Goal: Task Accomplishment & Management: Complete application form

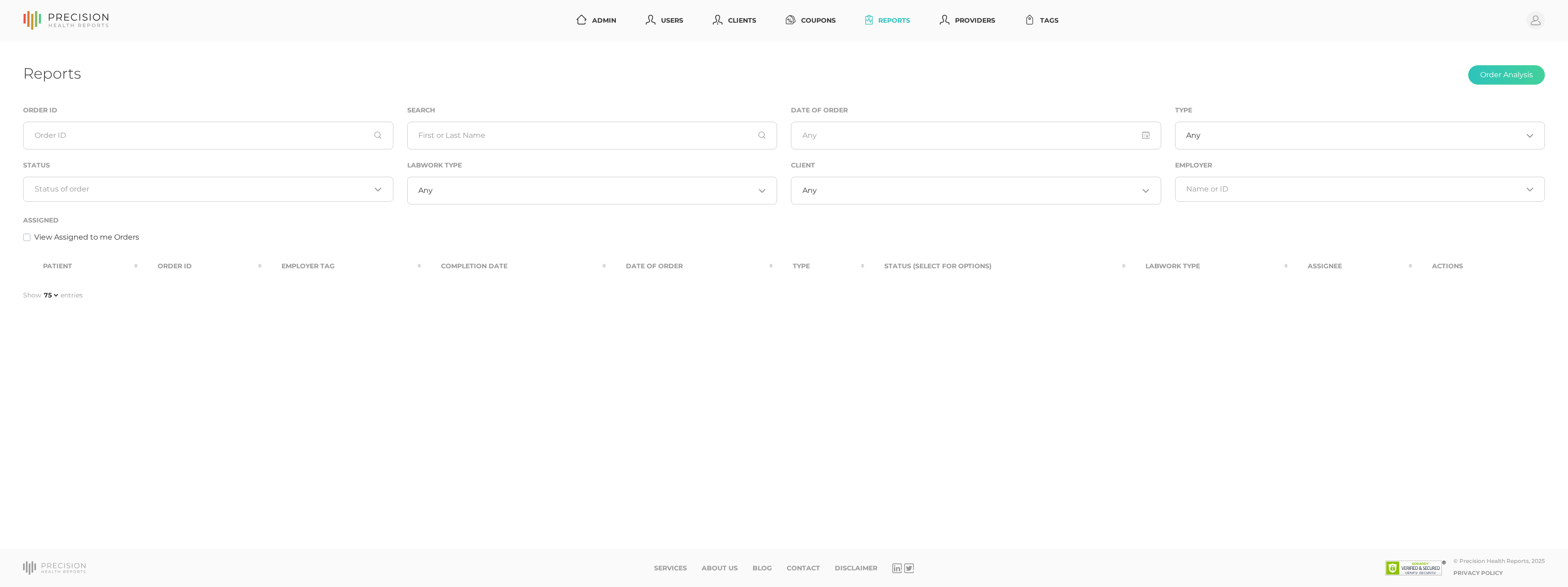
select select "75"
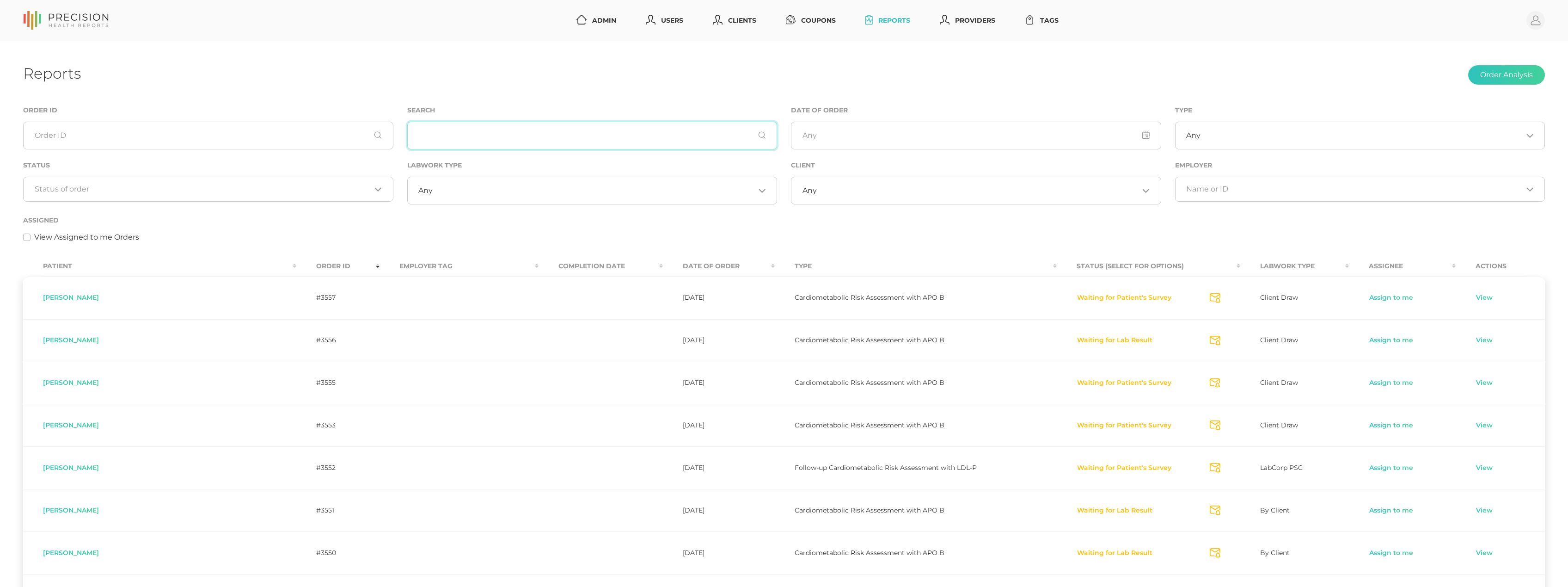
click at [455, 130] on input "text" at bounding box center [592, 135] width 370 height 28
paste input "[PERSON_NAME]"
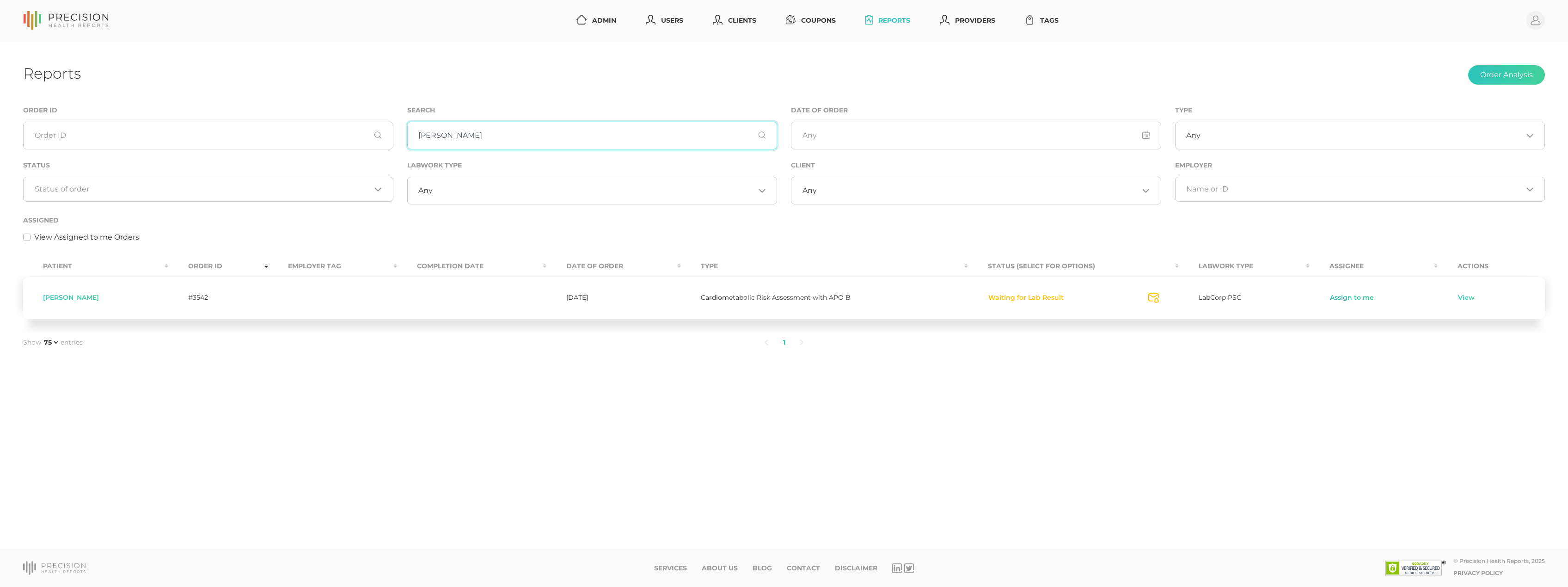
type input "[PERSON_NAME]"
drag, startPoint x: 1340, startPoint y: 294, endPoint x: 1345, endPoint y: 298, distance: 6.4
click at [1340, 294] on link "Assign to me" at bounding box center [1352, 297] width 45 height 9
click at [1425, 298] on link "View" at bounding box center [1433, 297] width 18 height 9
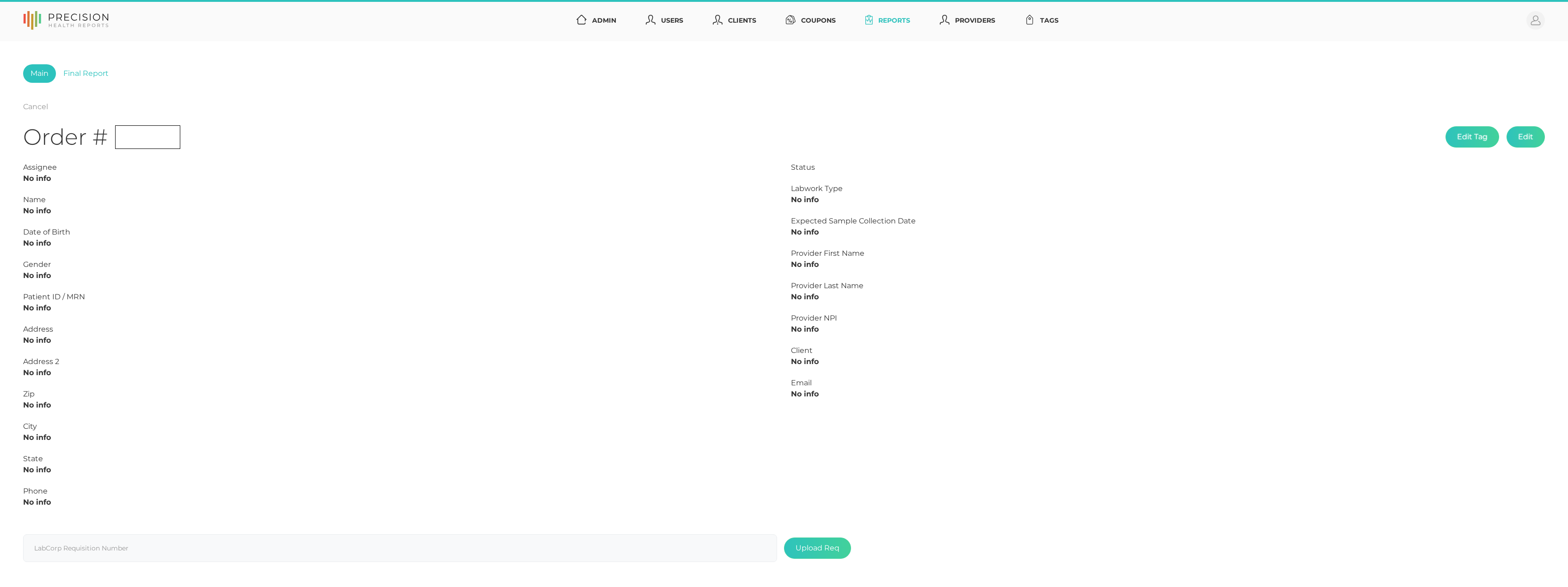
type input "L2506744356"
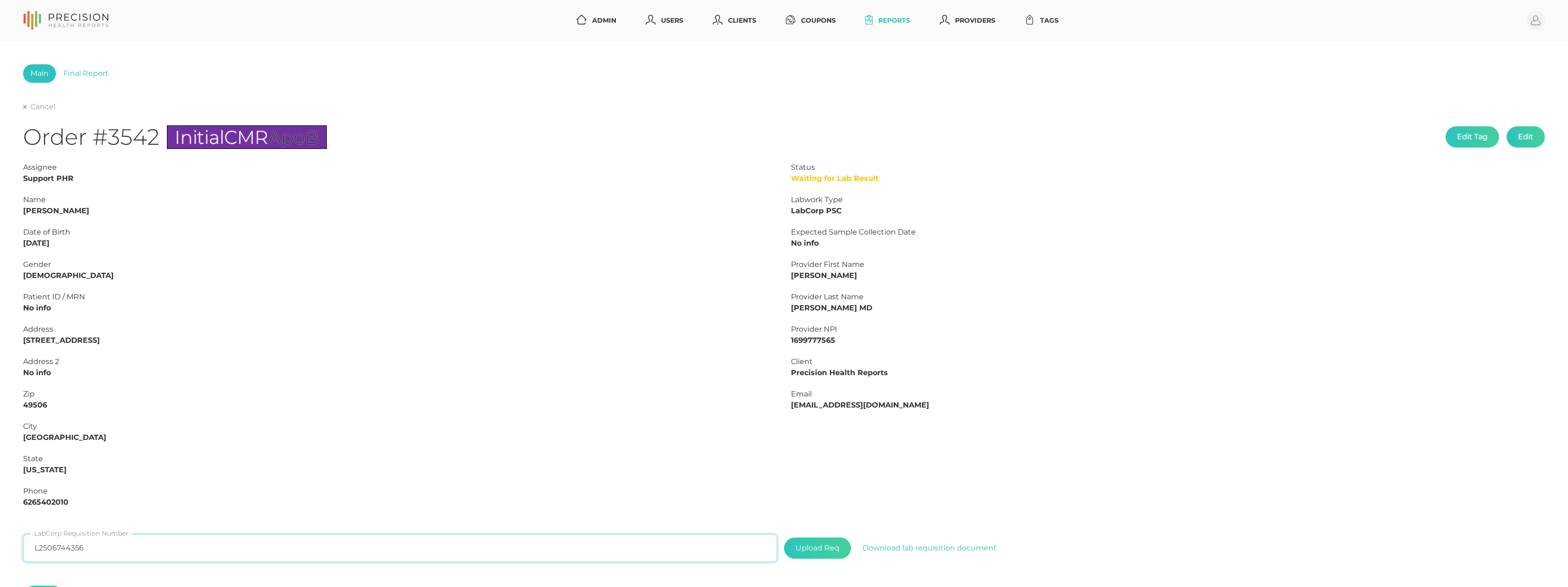
click at [126, 542] on input "L2506744356" at bounding box center [400, 548] width 754 height 28
click at [90, 75] on link "Final Report" at bounding box center [86, 74] width 60 height 18
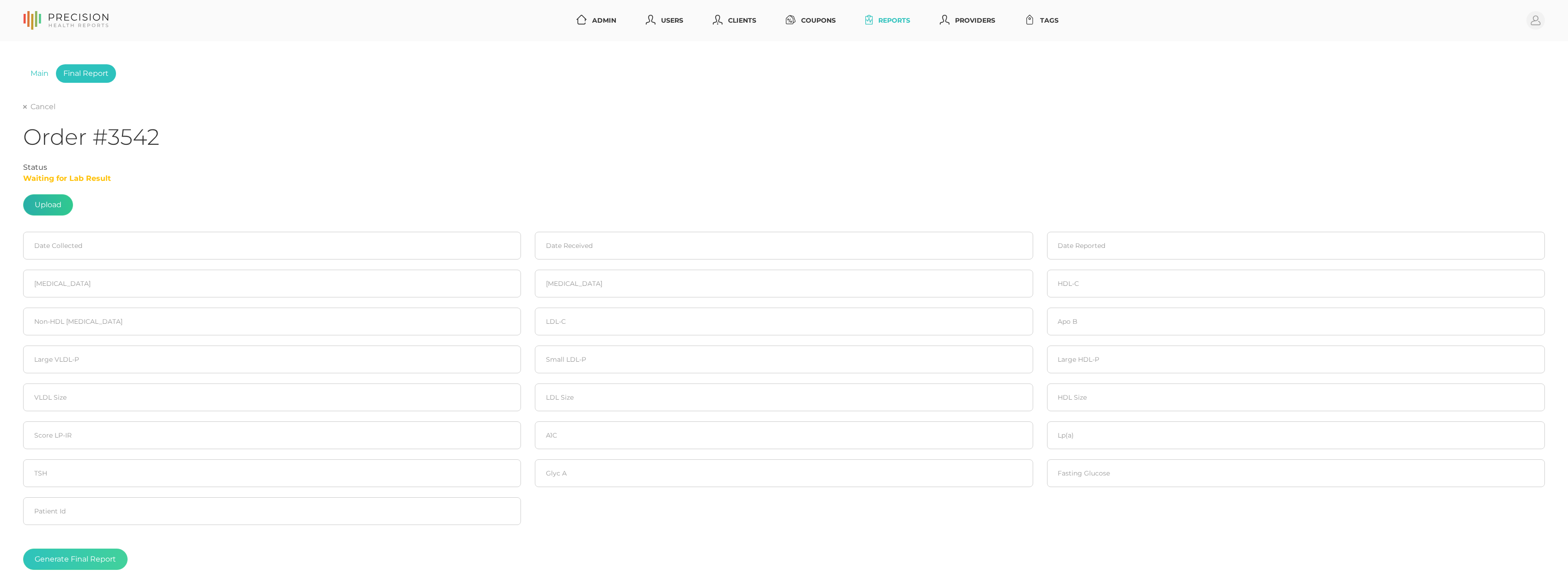
click at [49, 202] on label at bounding box center [48, 205] width 49 height 20
click at [61, 201] on input "file" at bounding box center [61, 200] width 1 height 1
type input "C:\fakepath\63cfbacd-73e8-41b6-a85c-e7f1efa72b7e.pdf"
click at [110, 247] on input at bounding box center [272, 245] width 498 height 28
drag, startPoint x: 53, startPoint y: 347, endPoint x: 233, endPoint y: 330, distance: 180.8
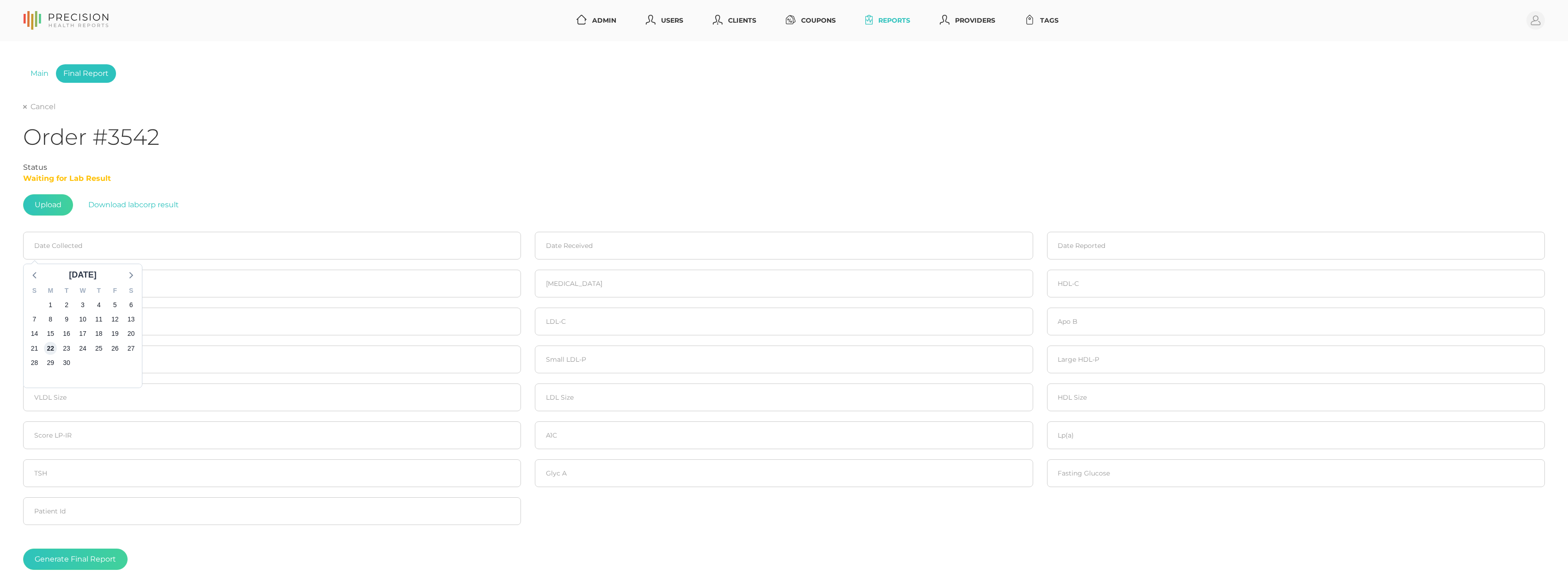
click at [54, 347] on span "22" at bounding box center [49, 348] width 13 height 13
type input "[DATE]"
click at [597, 252] on input at bounding box center [783, 245] width 498 height 28
click at [562, 350] on span "22" at bounding box center [562, 348] width 13 height 13
type input "[DATE]"
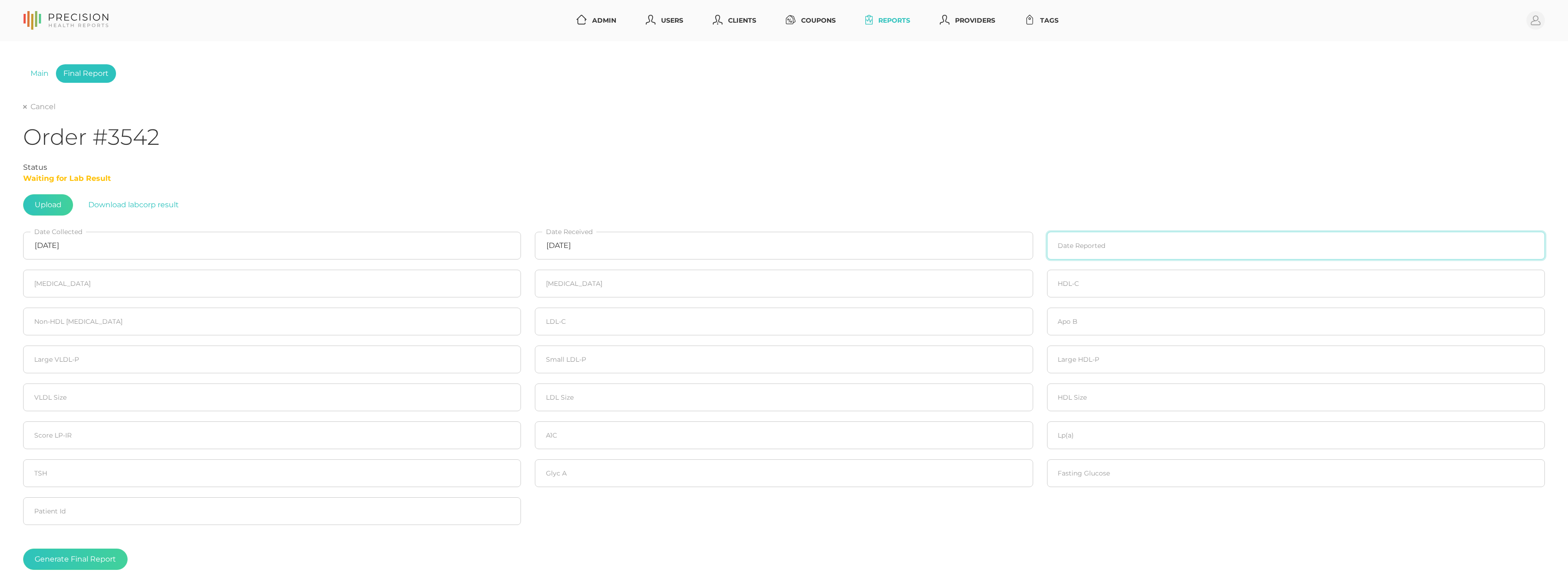
click at [1081, 238] on input at bounding box center [1295, 245] width 498 height 28
click at [1094, 347] on span "23" at bounding box center [1089, 348] width 13 height 13
type input "[DATE]"
click at [201, 301] on fieldset "[MEDICAL_DATA]" at bounding box center [272, 283] width 512 height 38
click at [201, 287] on input "number" at bounding box center [272, 283] width 498 height 28
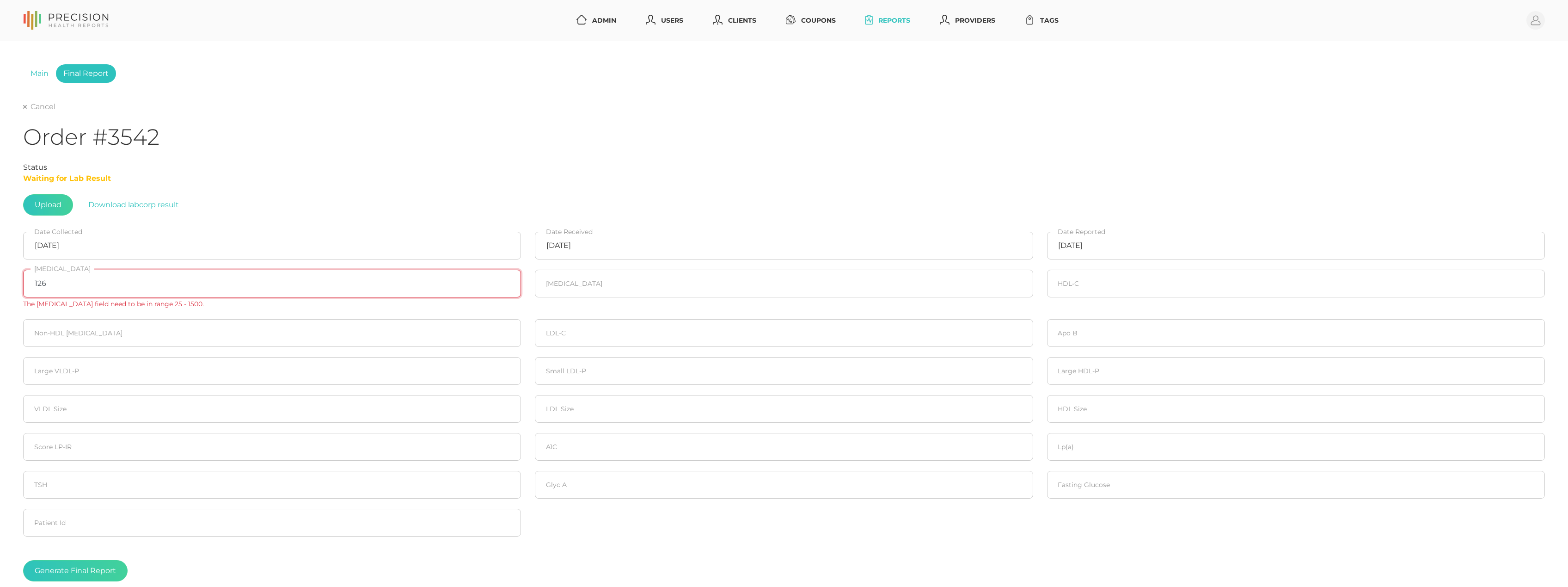
type input "126"
type input "48"
type input "90"
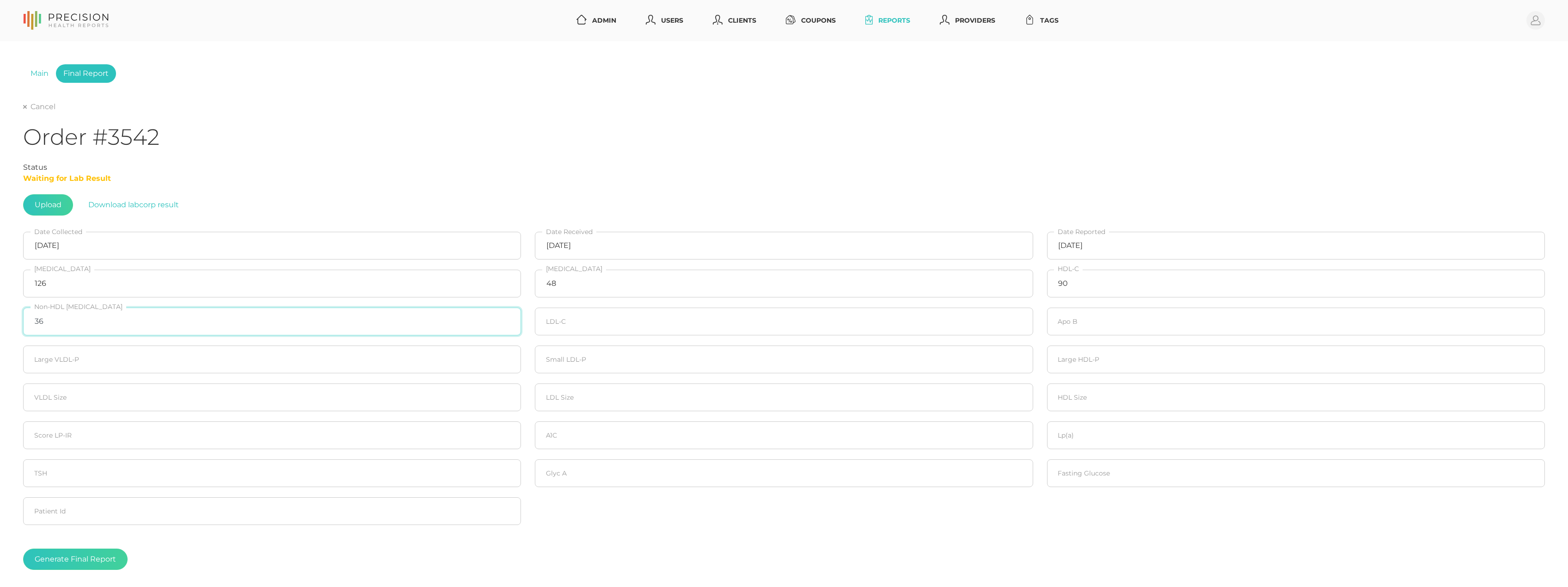
type input "36"
type input "25"
type input "36"
type input "1.9"
type input "90"
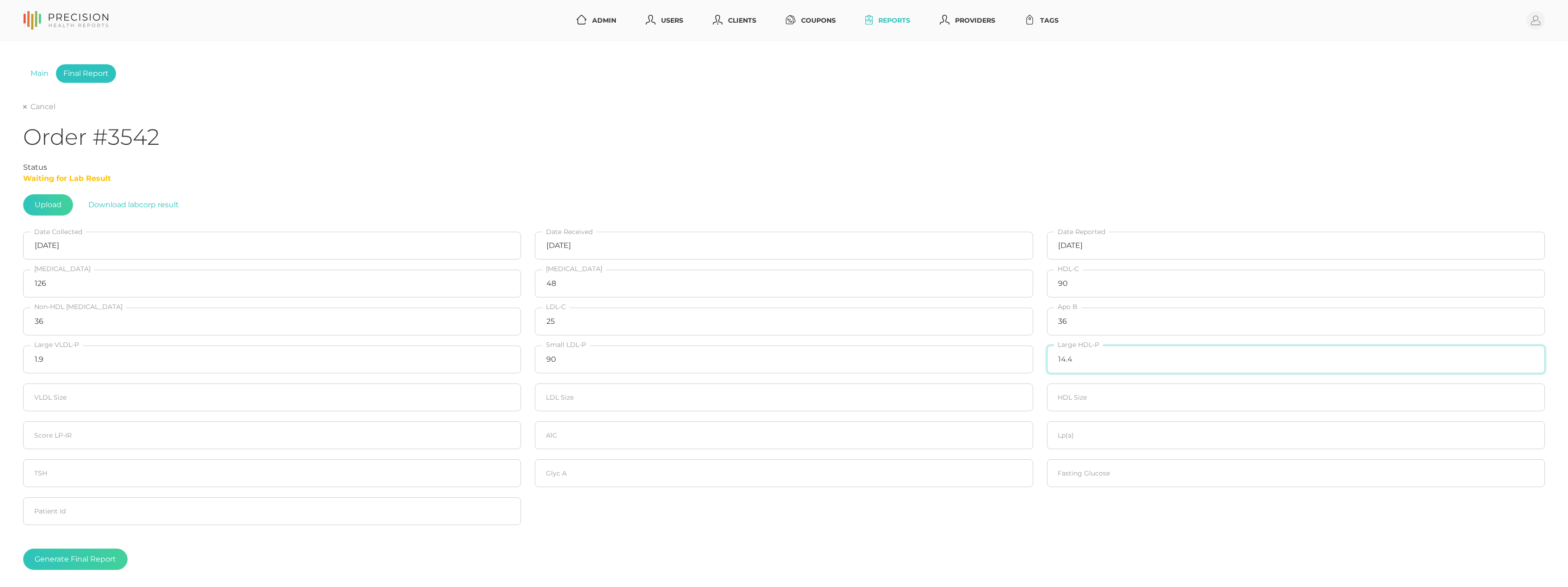
type input "14.4"
type input "50.2"
type input "20"
type input "10.5"
type input "20"
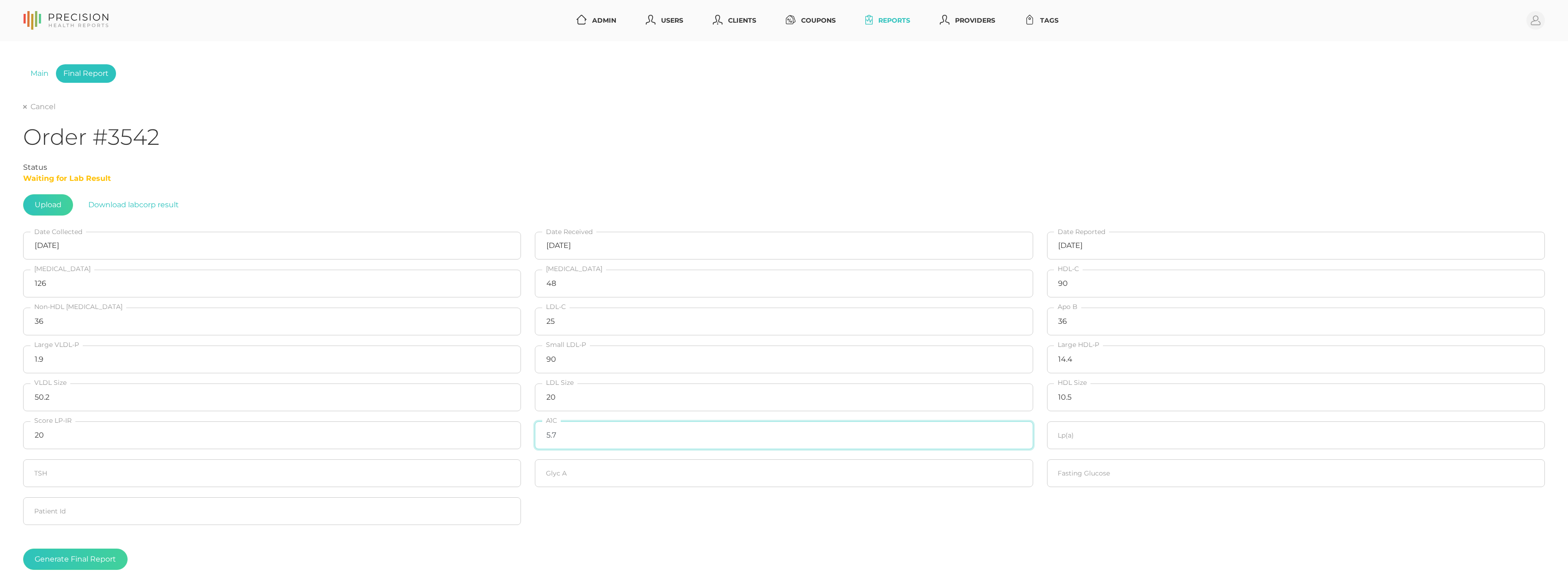
type input "5.7"
type input "42.9"
type input "365"
type input "87"
click at [67, 558] on button "Generate Final Report" at bounding box center [75, 559] width 105 height 21
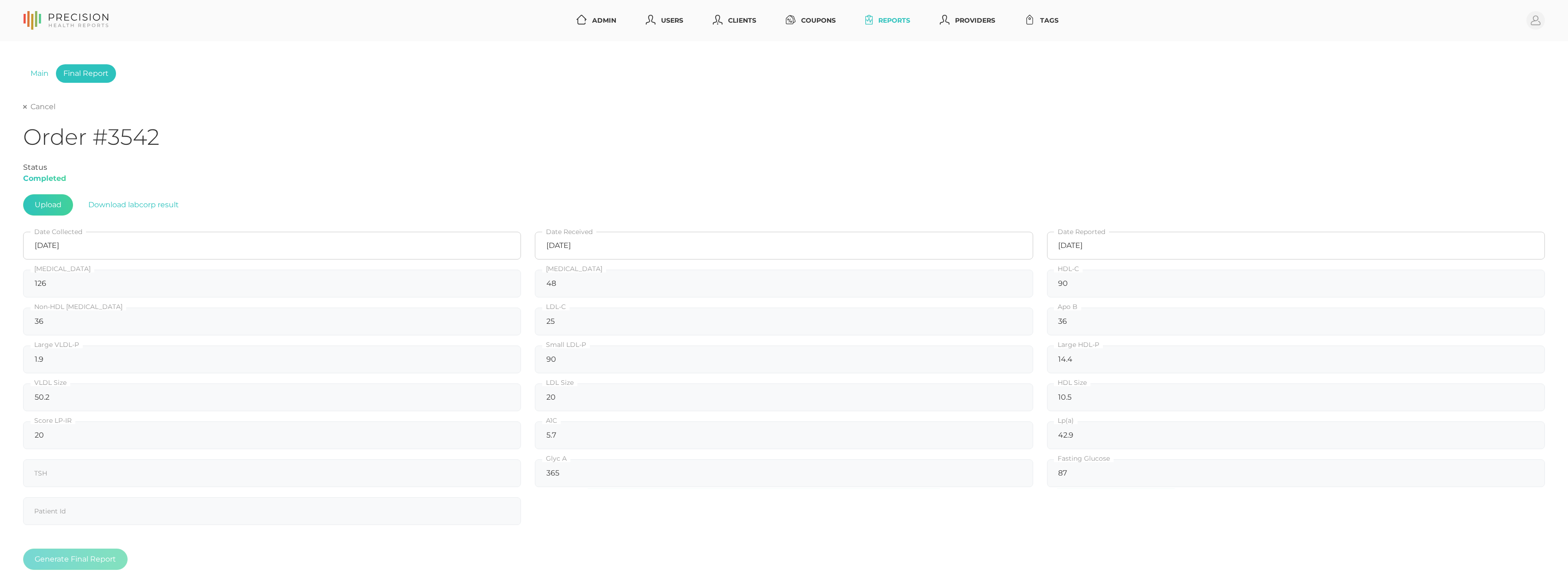
click at [30, 108] on link "Cancel" at bounding box center [39, 106] width 33 height 9
select select "75"
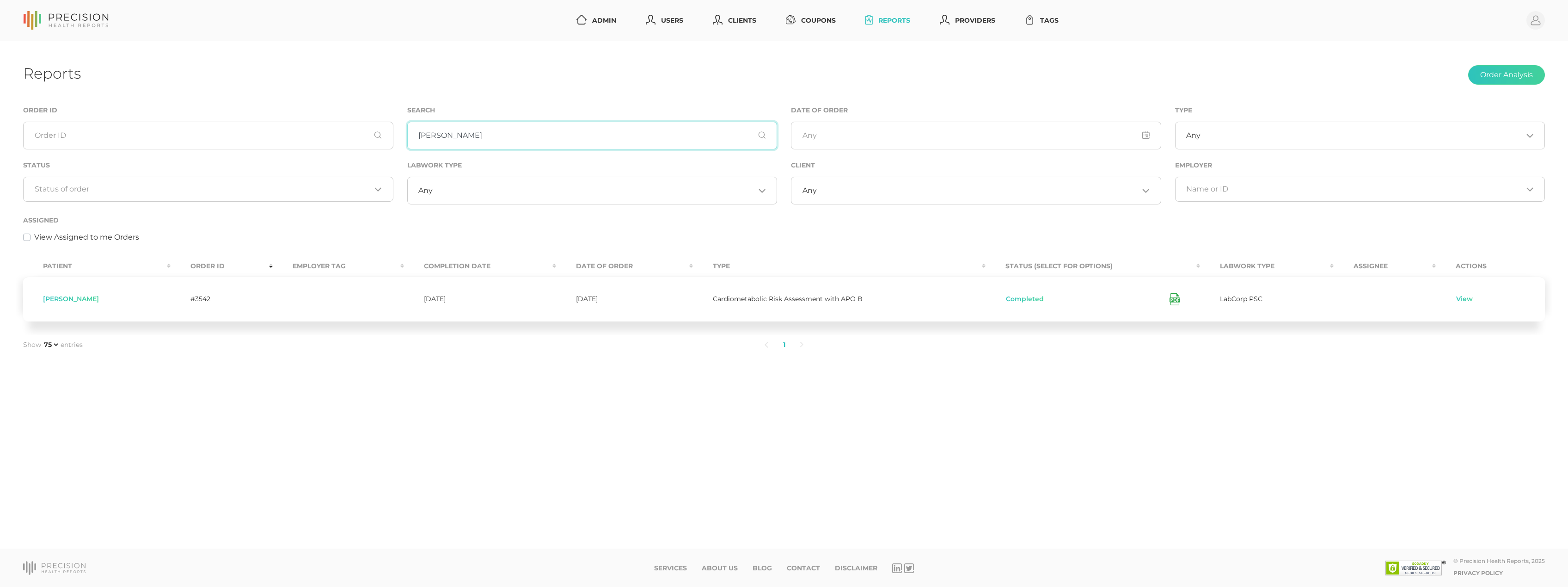
click at [455, 131] on input "[PERSON_NAME]" at bounding box center [592, 135] width 370 height 28
click at [309, 191] on input "Search for option" at bounding box center [202, 188] width 336 height 9
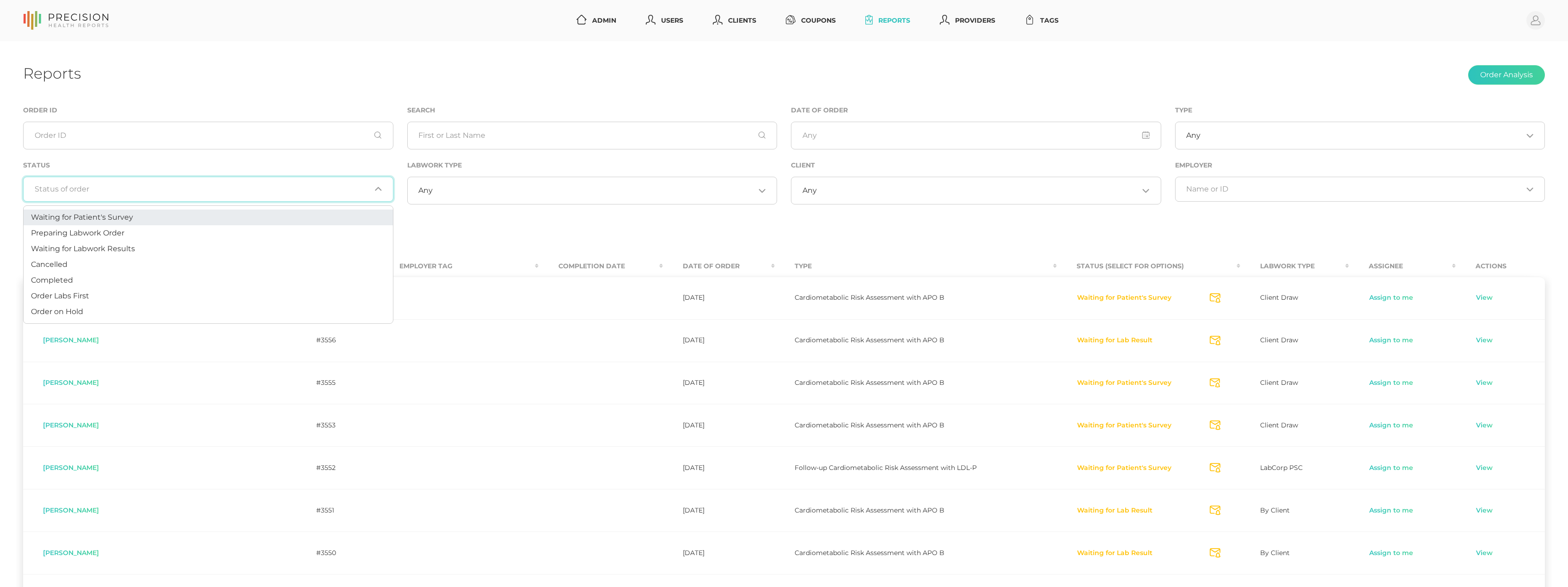
click at [207, 221] on li "Waiting for Patient's Survey" at bounding box center [208, 217] width 369 height 16
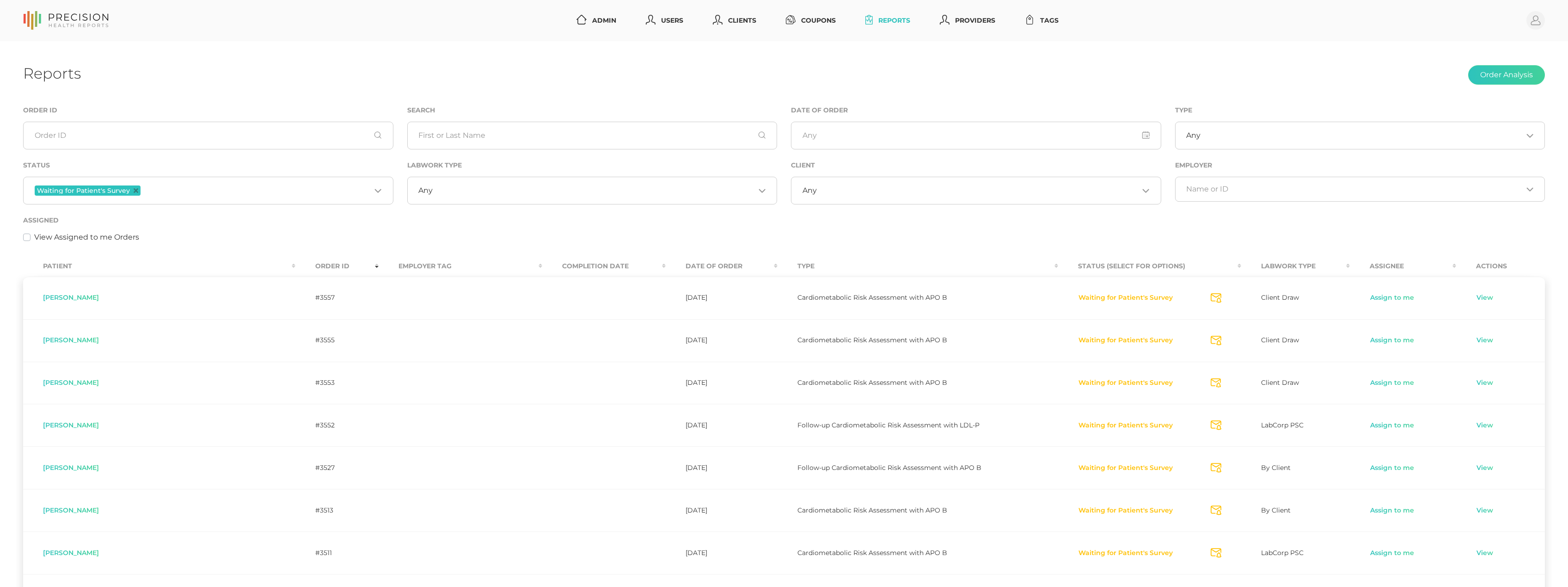
click at [134, 188] on icon "Deselect Waiting for Patient's Survey" at bounding box center [136, 191] width 5 height 5
click at [302, 222] on div "Assigned View Assigned to me Orders" at bounding box center [784, 229] width 1522 height 28
click at [313, 174] on div "Status Loading..." at bounding box center [208, 181] width 370 height 42
click at [305, 188] on input "Search for option" at bounding box center [202, 188] width 336 height 9
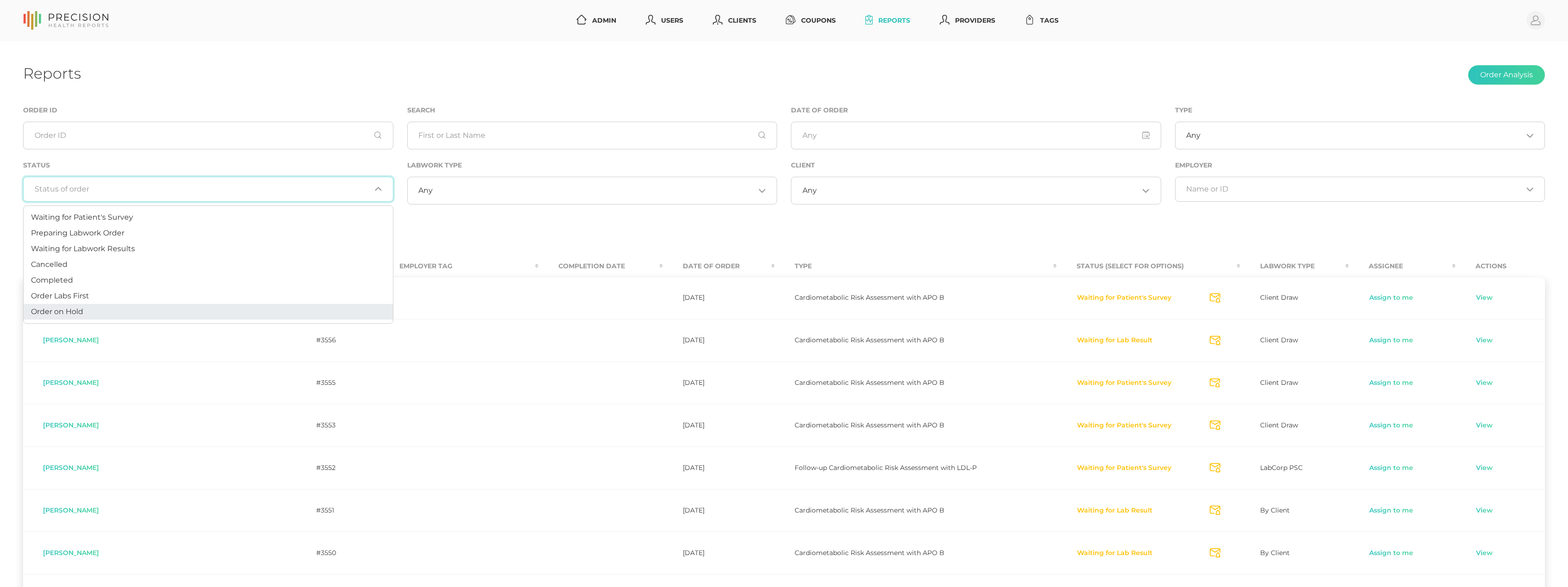
click at [141, 304] on li "Order on Hold" at bounding box center [208, 312] width 369 height 16
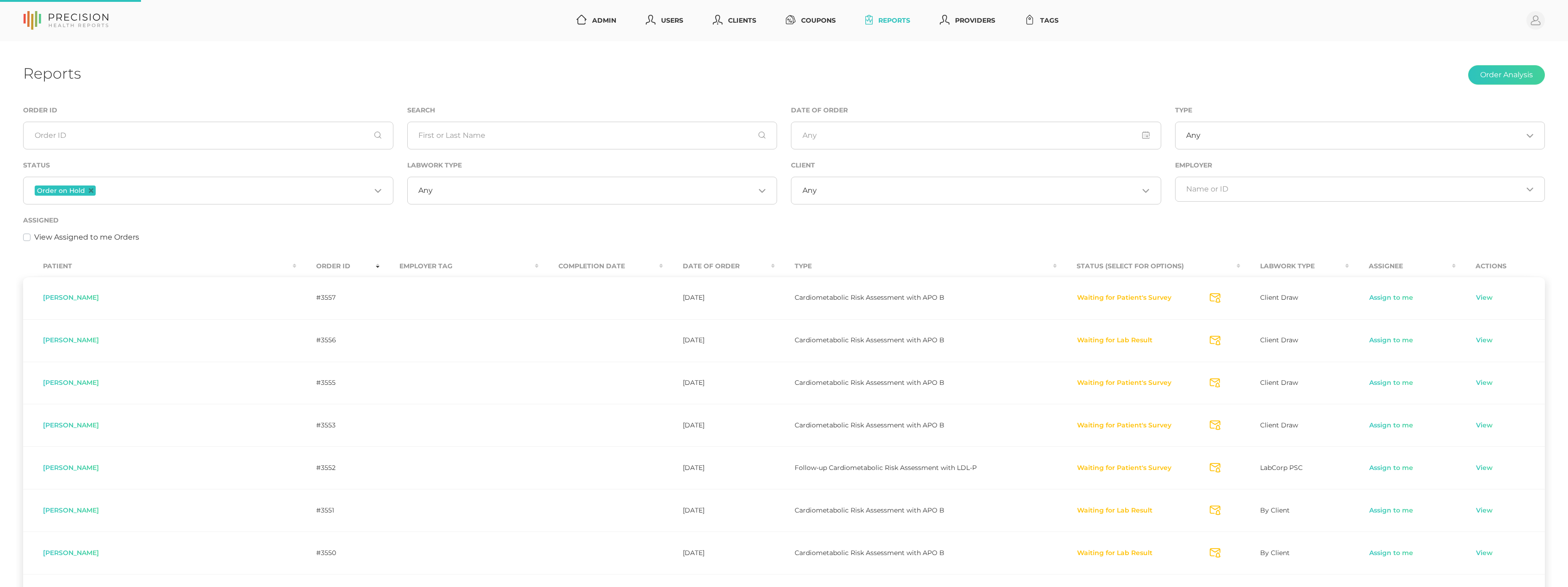
click at [827, 193] on input "Search for option" at bounding box center [977, 190] width 322 height 9
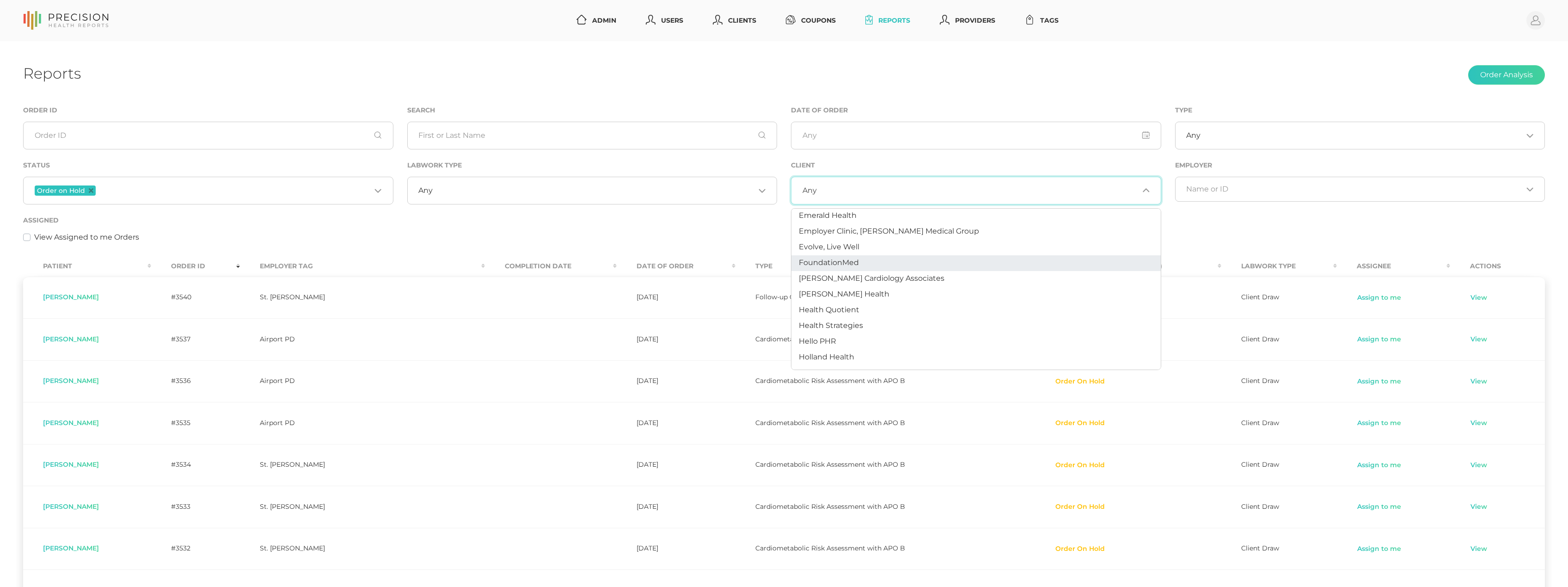
scroll to position [226, 0]
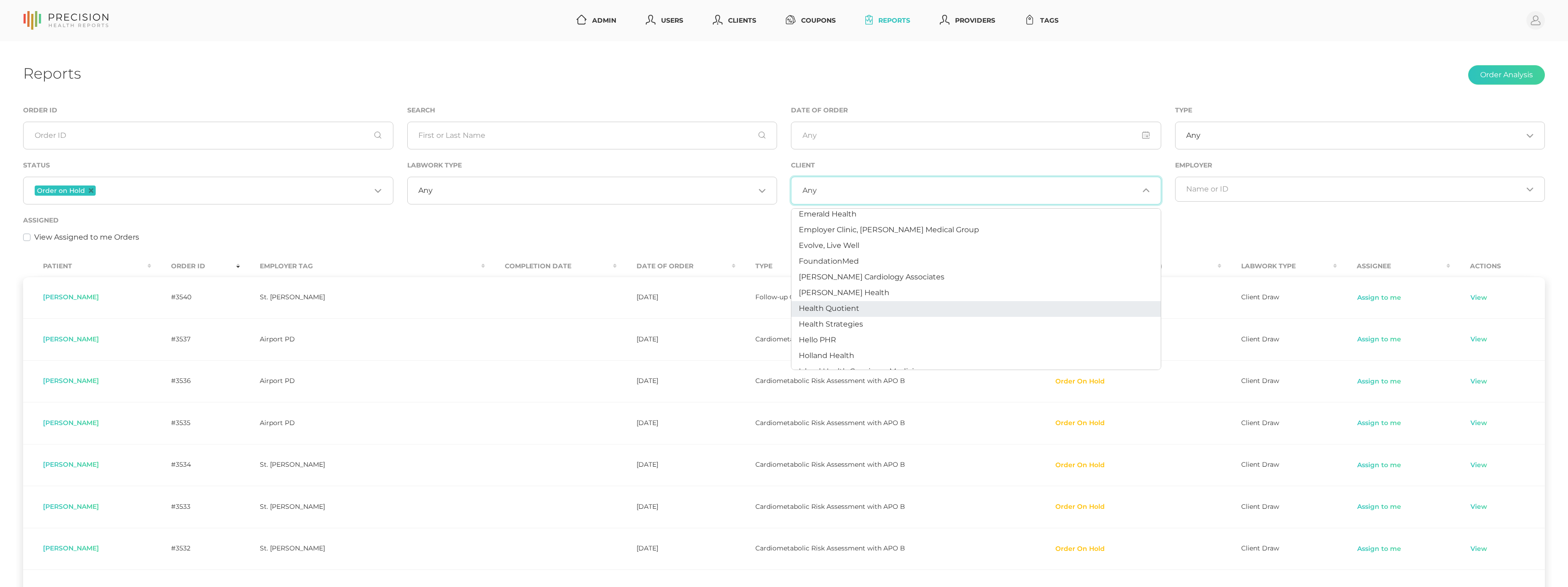
click at [855, 304] on span "Health Quotient" at bounding box center [829, 308] width 60 height 8
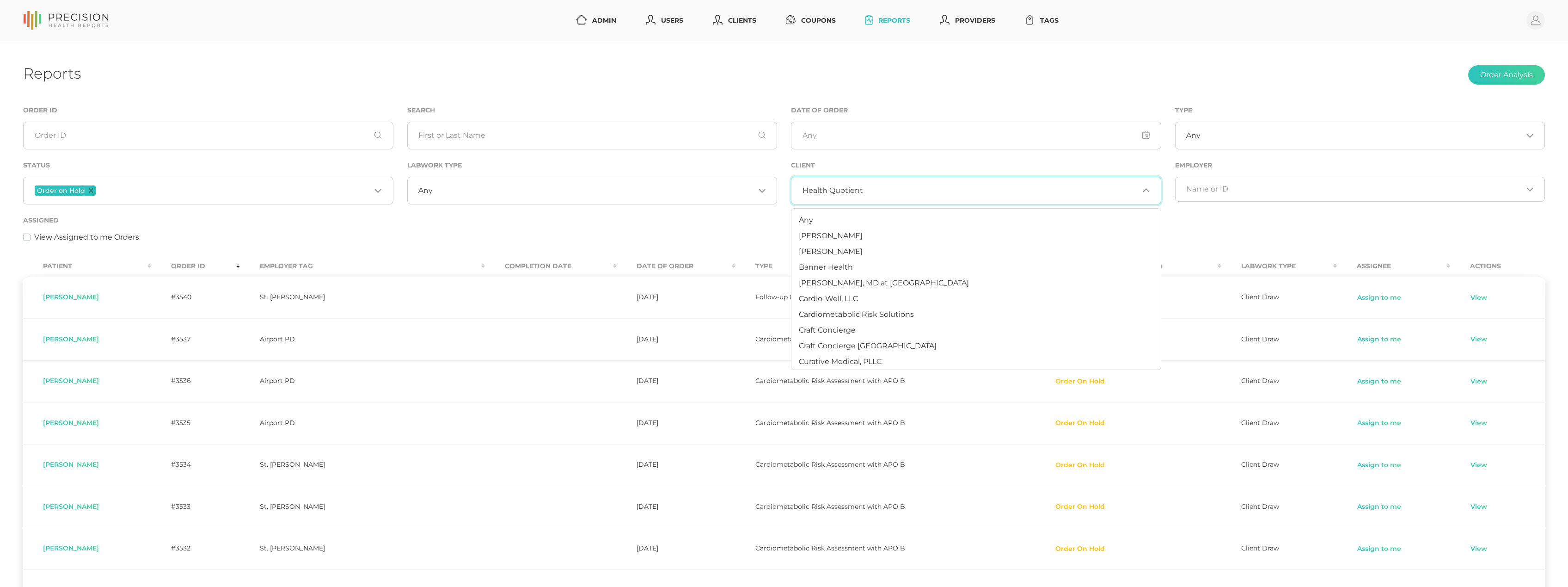
scroll to position [170, 0]
